Goal: Information Seeking & Learning: Learn about a topic

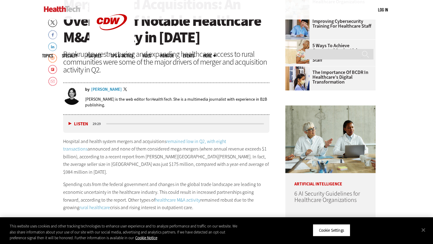
scroll to position [261, 0]
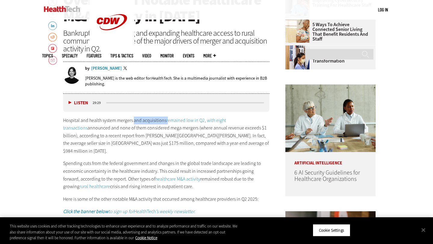
drag, startPoint x: 134, startPoint y: 121, endPoint x: 168, endPoint y: 121, distance: 33.7
click at [168, 121] on p "Hospital and health system mergers and acquisitions remained low in Q2, with ei…" at bounding box center [166, 136] width 206 height 39
click at [148, 135] on p "Hospital and health system mergers and acquisitions remained low in Q2, with ei…" at bounding box center [166, 136] width 206 height 39
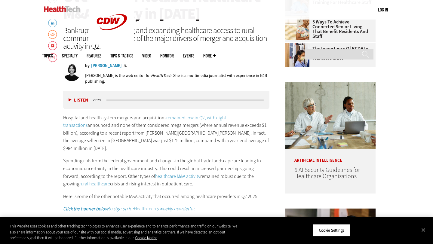
scroll to position [267, 0]
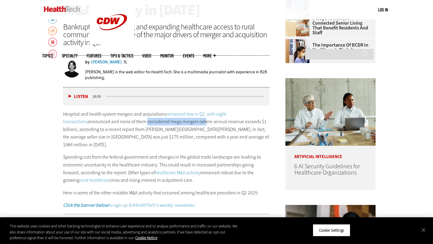
drag, startPoint x: 120, startPoint y: 124, endPoint x: 179, endPoint y: 124, distance: 58.4
click at [178, 124] on p "Hospital and health system mergers and acquisitions remained low in Q2, with ei…" at bounding box center [166, 129] width 206 height 39
click at [179, 124] on p "Hospital and health system mergers and acquisitions remained low in Q2, with ei…" at bounding box center [166, 129] width 206 height 39
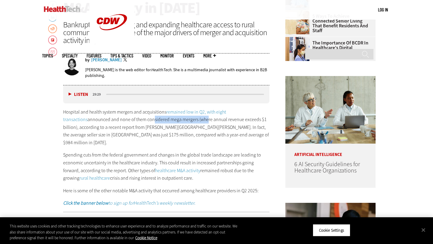
drag, startPoint x: 126, startPoint y: 120, endPoint x: 181, endPoint y: 120, distance: 54.5
click at [180, 120] on p "Hospital and health system mergers and acquisitions remained low in Q2, with ei…" at bounding box center [166, 127] width 206 height 39
click at [184, 120] on p "Hospital and health system mergers and acquisitions remained low in Q2, with ei…" at bounding box center [166, 127] width 206 height 39
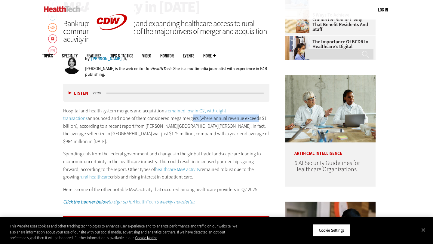
drag, startPoint x: 164, startPoint y: 120, endPoint x: 229, endPoint y: 121, distance: 64.7
click at [229, 121] on p "Hospital and health system mergers and acquisitions remained low in Q2, with ei…" at bounding box center [166, 126] width 206 height 39
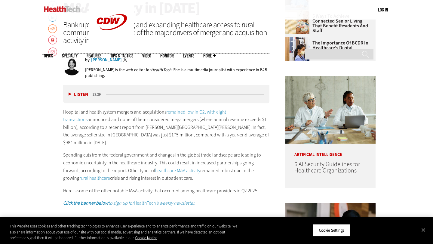
scroll to position [271, 0]
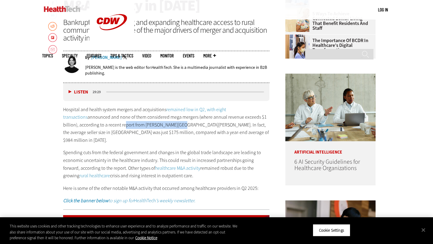
drag, startPoint x: 107, startPoint y: 127, endPoint x: 160, endPoint y: 127, distance: 53.6
click at [160, 127] on p "Hospital and health system mergers and acquisitions remained low in Q2, with ei…" at bounding box center [166, 125] width 206 height 39
click at [161, 127] on p "Hospital and health system mergers and acquisitions remained low in Q2, with ei…" at bounding box center [166, 125] width 206 height 39
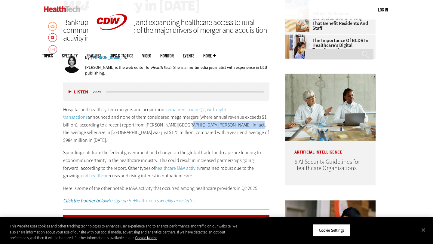
drag, startPoint x: 162, startPoint y: 127, endPoint x: 223, endPoint y: 127, distance: 61.1
click at [223, 127] on p "Hospital and health system mergers and acquisitions remained low in Q2, with ei…" at bounding box center [166, 125] width 206 height 39
click at [227, 127] on p "Hospital and health system mergers and acquisitions remained low in Q2, with ei…" at bounding box center [166, 125] width 206 height 39
drag, startPoint x: 213, startPoint y: 127, endPoint x: 266, endPoint y: 127, distance: 52.7
click at [266, 127] on p "Hospital and health system mergers and acquisitions remained low in Q2, with ei…" at bounding box center [166, 125] width 206 height 39
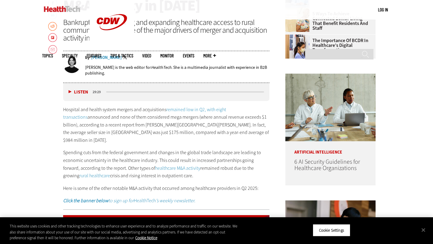
click at [204, 131] on p "Hospital and health system mergers and acquisitions remained low in Q2, with ei…" at bounding box center [166, 125] width 206 height 39
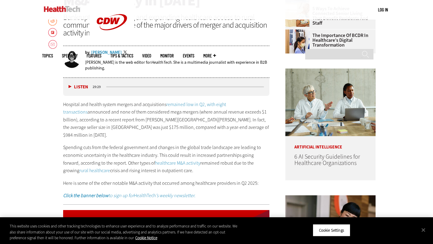
scroll to position [278, 0]
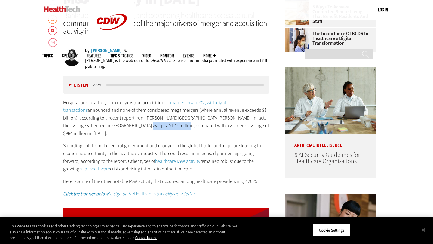
drag, startPoint x: 108, startPoint y: 125, endPoint x: 149, endPoint y: 125, distance: 40.6
click at [149, 125] on p "Hospital and health system mergers and acquisitions remained low in Q2, with ei…" at bounding box center [166, 118] width 206 height 39
drag, startPoint x: 158, startPoint y: 125, endPoint x: 148, endPoint y: 125, distance: 9.6
click at [158, 125] on p "Hospital and health system mergers and acquisitions remained low in Q2, with ei…" at bounding box center [166, 118] width 206 height 39
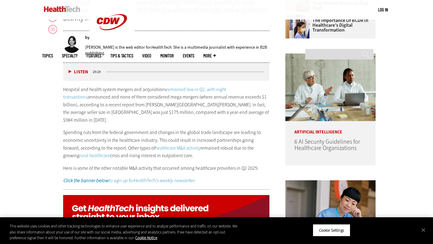
scroll to position [301, 0]
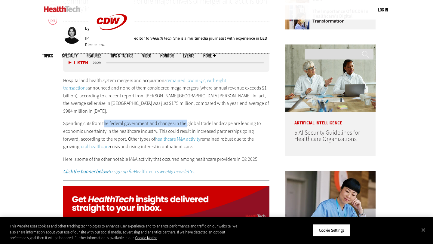
drag, startPoint x: 103, startPoint y: 118, endPoint x: 187, endPoint y: 118, distance: 84.0
click at [187, 120] on p "Spending cuts from the federal government and changes in the global trade lands…" at bounding box center [166, 135] width 206 height 31
